Goal: Information Seeking & Learning: Learn about a topic

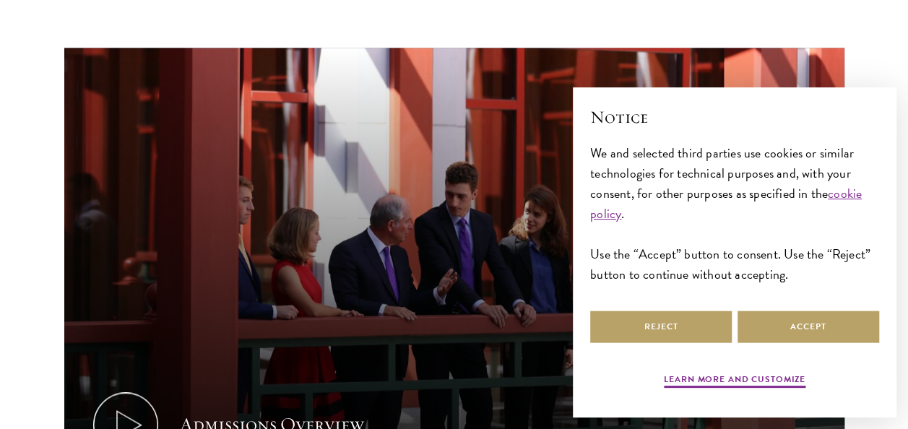
scroll to position [780, 0]
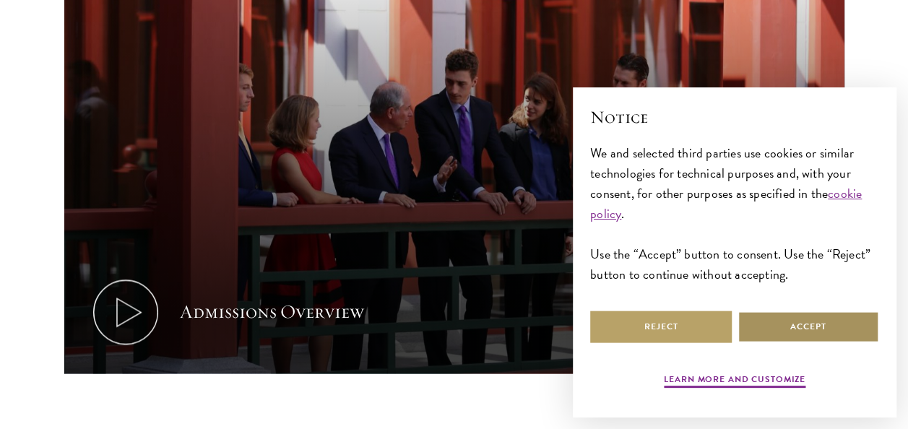
click at [793, 332] on button "Accept" at bounding box center [809, 327] width 142 height 33
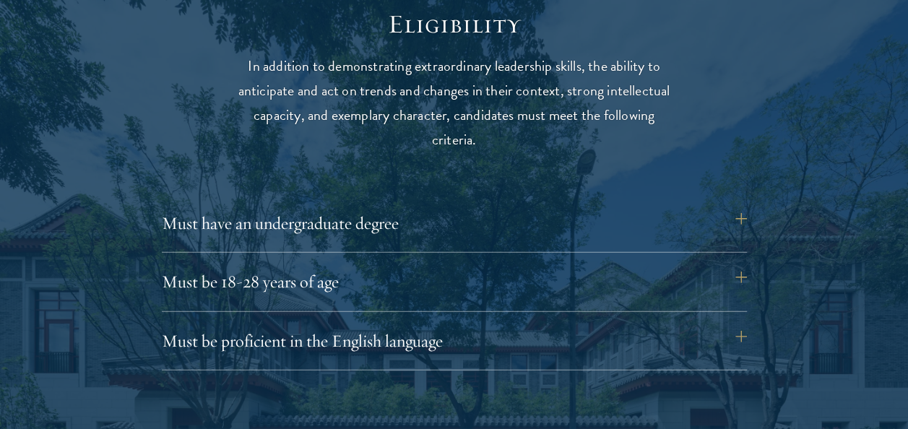
scroll to position [1875, 0]
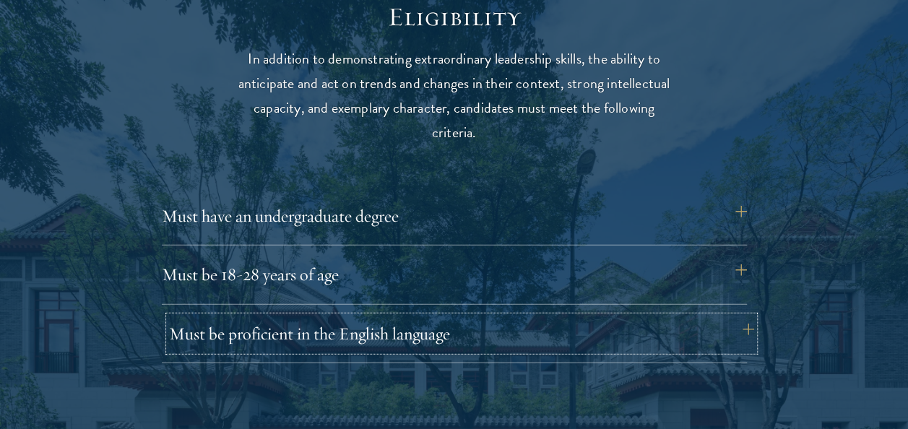
click at [746, 330] on button "Must be proficient in the English language" at bounding box center [461, 334] width 585 height 35
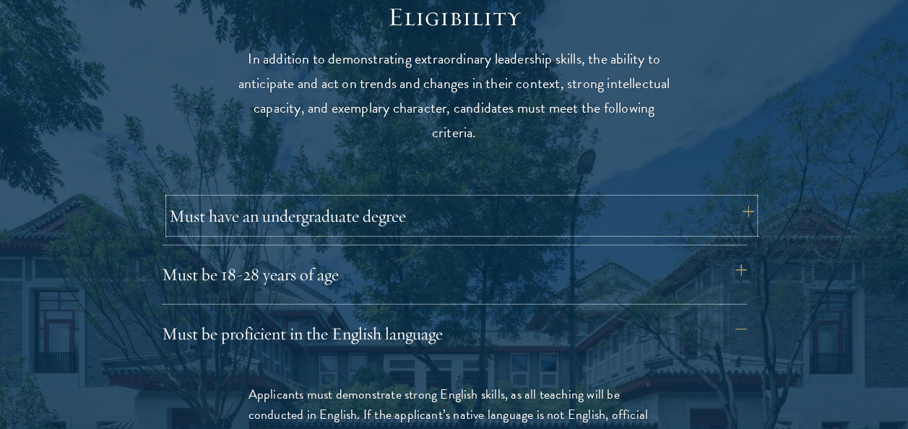
click at [744, 218] on button "Must have an undergraduate degree" at bounding box center [461, 216] width 585 height 35
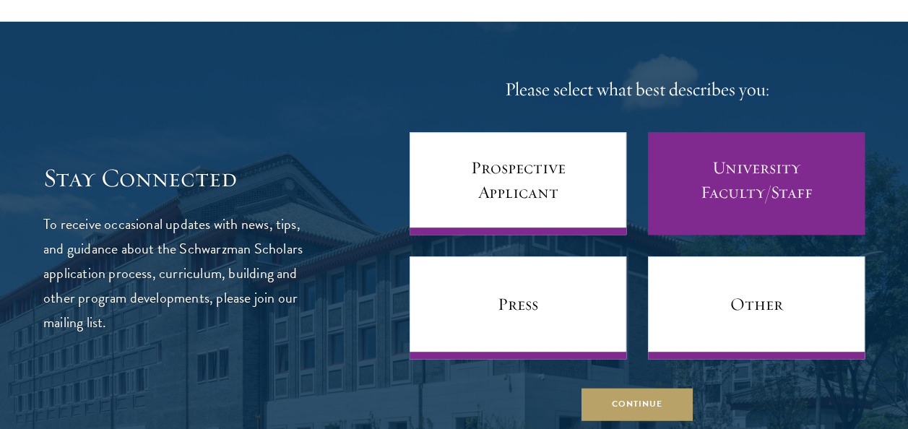
scroll to position [5674, 0]
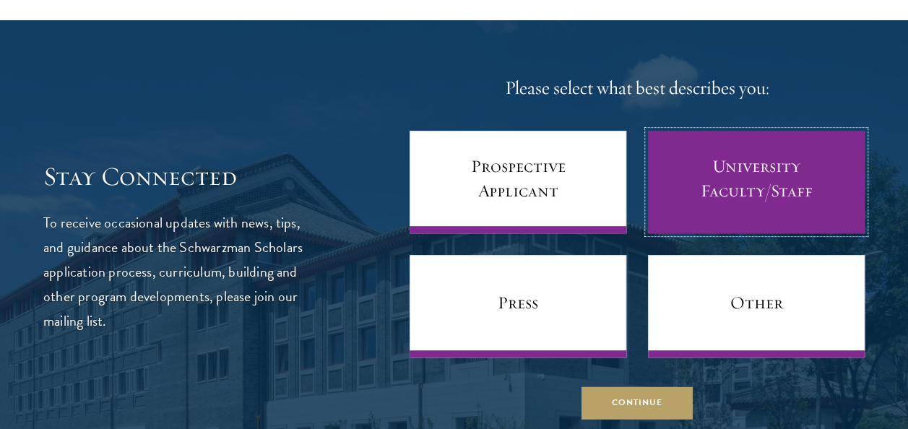
click at [711, 181] on link "University Faculty/Staff" at bounding box center [756, 182] width 217 height 103
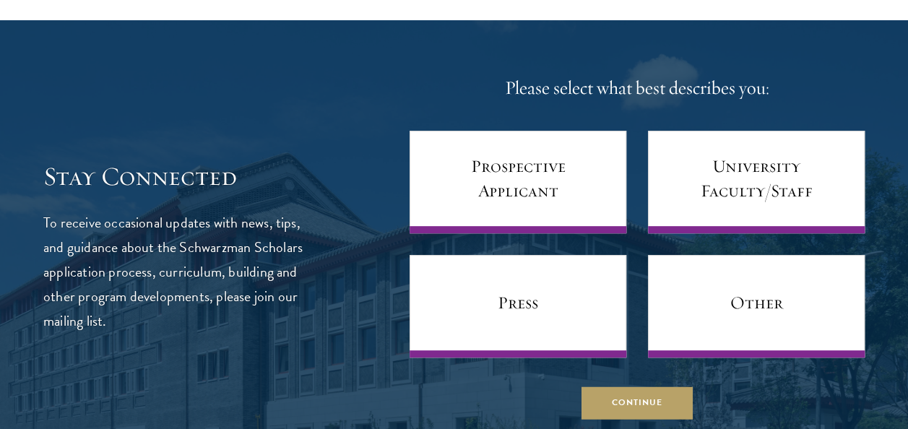
click at [339, 200] on div "Stay Connected To receive occasional updates with news, tips, and guidance abou…" at bounding box center [454, 246] width 822 height 345
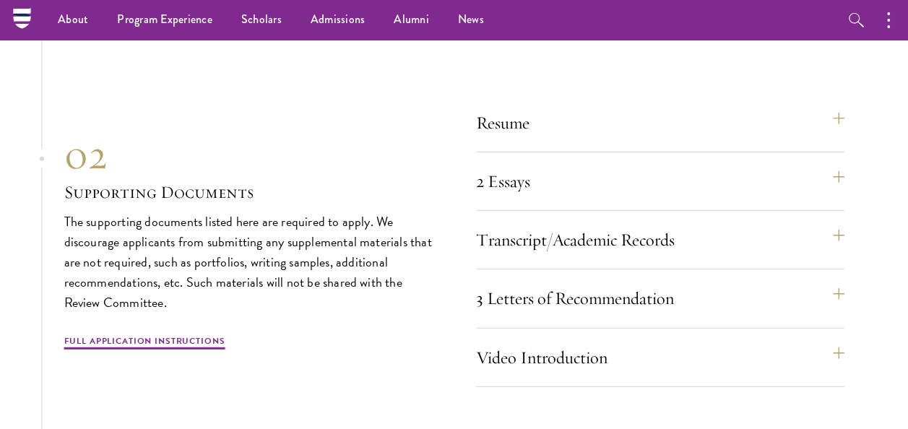
scroll to position [4519, 0]
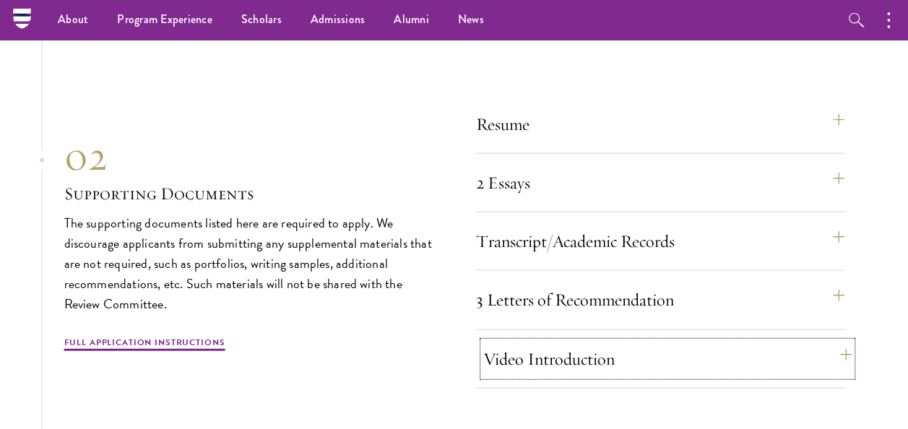
click at [847, 350] on button "Video Introduction" at bounding box center [667, 359] width 369 height 35
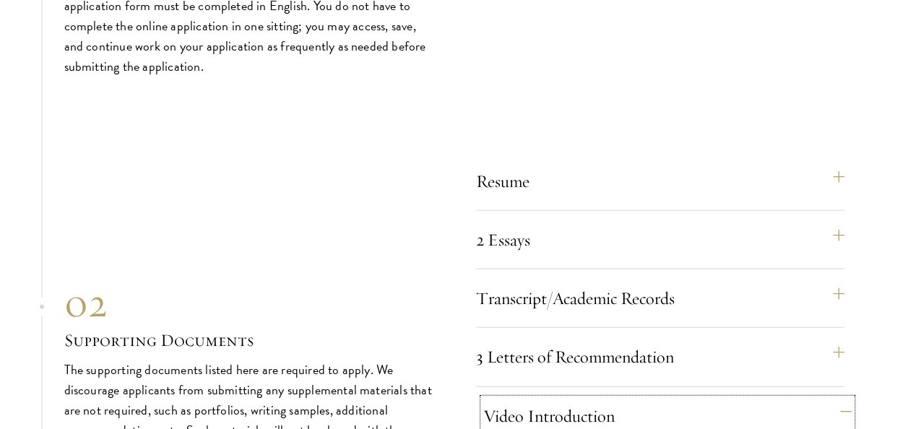
scroll to position [4280, 0]
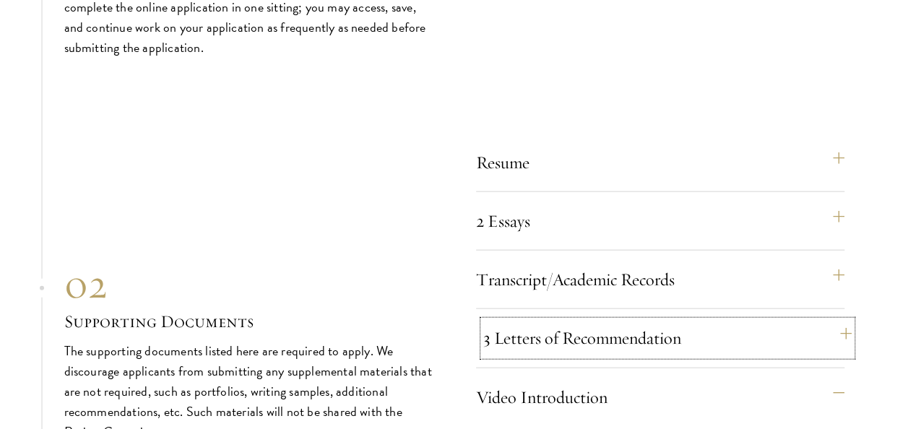
click at [838, 331] on button "3 Letters of Recommendation" at bounding box center [667, 338] width 369 height 35
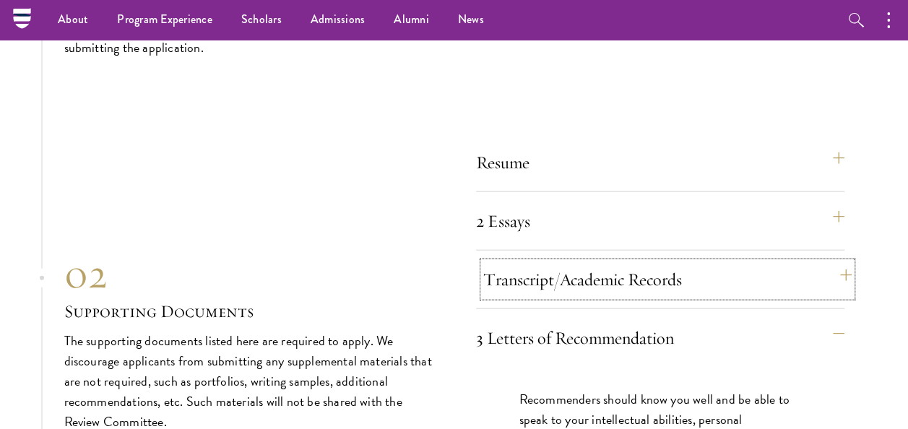
click at [841, 270] on button "Transcript/Academic Records" at bounding box center [667, 279] width 369 height 35
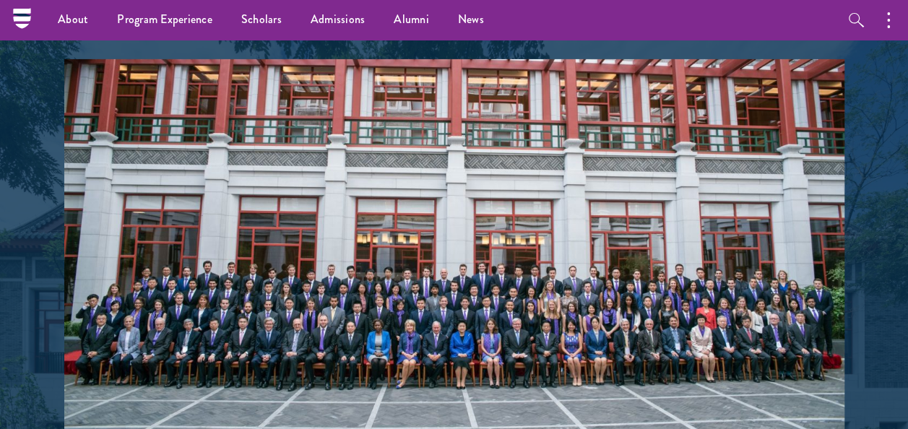
scroll to position [2381, 0]
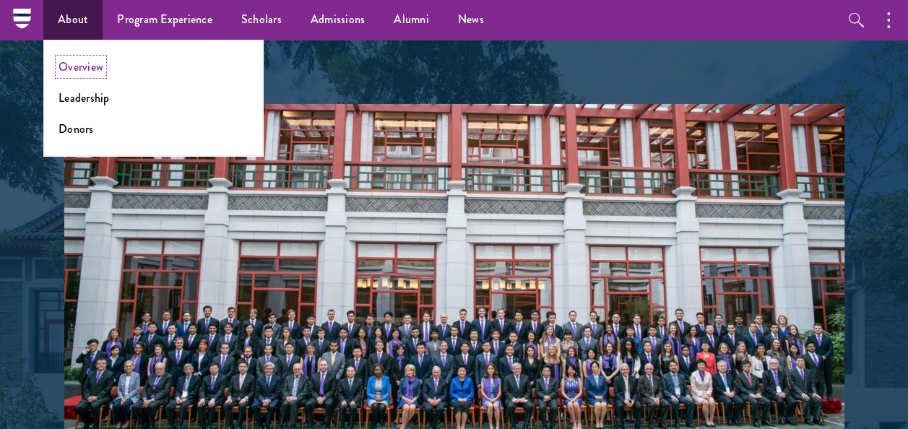
click at [81, 64] on link "Overview" at bounding box center [81, 67] width 45 height 17
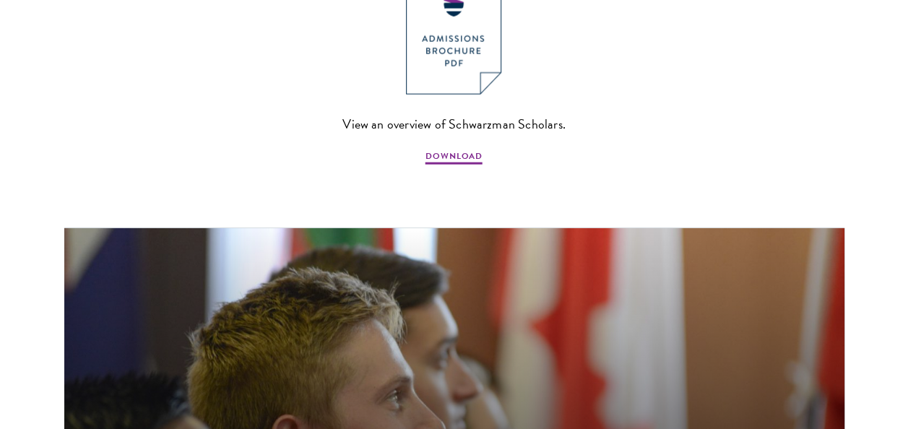
scroll to position [1573, 0]
